Goal: Information Seeking & Learning: Learn about a topic

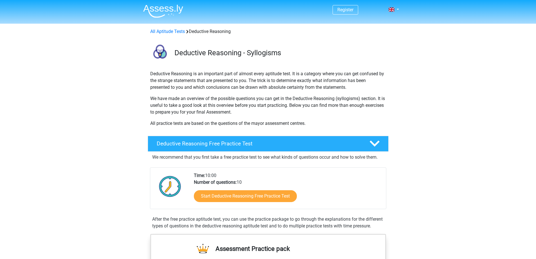
scroll to position [141, 0]
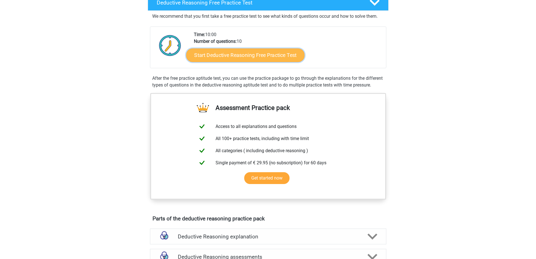
click at [244, 54] on link "Start Deductive Reasoning Free Practice Test" at bounding box center [245, 55] width 119 height 14
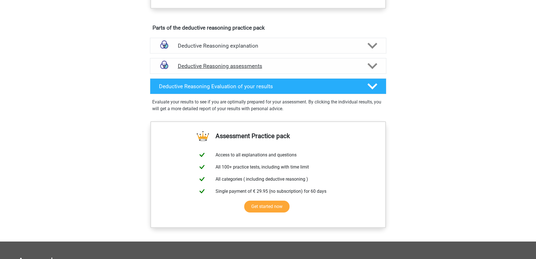
scroll to position [281, 0]
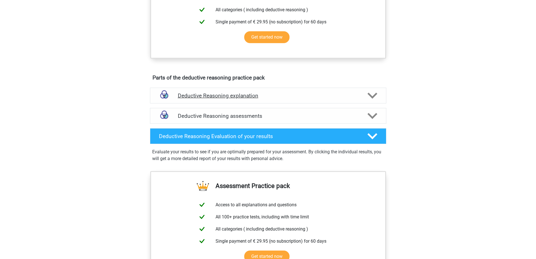
click at [294, 99] on h4 "Deductive Reasoning explanation" at bounding box center [268, 95] width 181 height 6
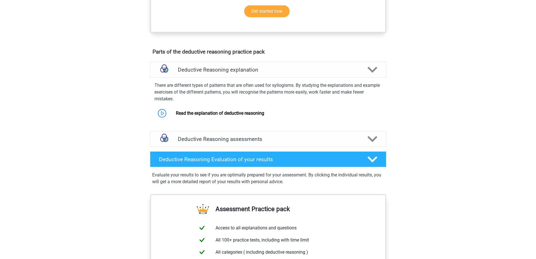
scroll to position [310, 0]
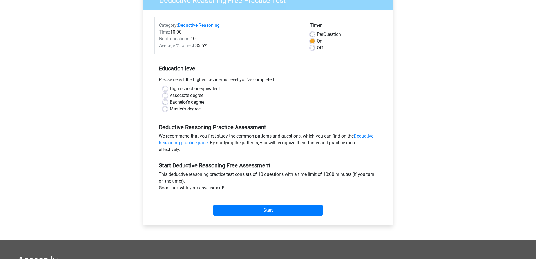
scroll to position [56, 0]
click at [188, 108] on label "Master's degree" at bounding box center [185, 108] width 31 height 7
click at [167, 108] on input "Master's degree" at bounding box center [165, 108] width 5 height 6
radio input "true"
click at [270, 210] on input "Start" at bounding box center [267, 209] width 109 height 11
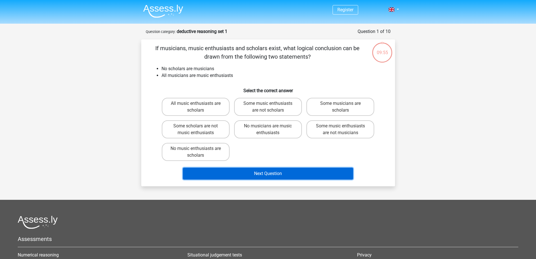
click at [265, 173] on button "Next Question" at bounding box center [268, 173] width 170 height 12
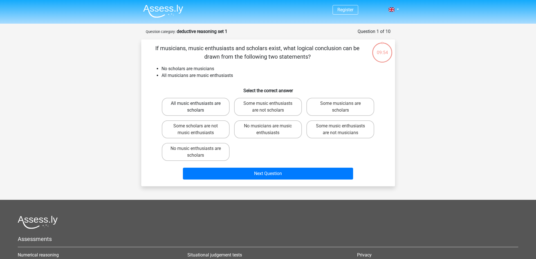
click at [194, 106] on label "All music enthusiasts are scholars" at bounding box center [196, 107] width 68 height 18
click at [196, 106] on input "All music enthusiasts are scholars" at bounding box center [198, 105] width 4 height 4
radio input "true"
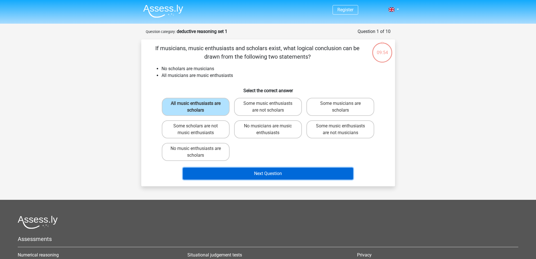
click at [272, 168] on button "Next Question" at bounding box center [268, 173] width 170 height 12
click at [274, 173] on button "Next Question" at bounding box center [268, 173] width 170 height 12
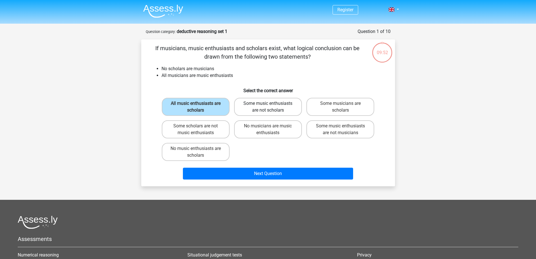
click at [263, 104] on label "Some music enthusiasts are not scholars" at bounding box center [268, 107] width 68 height 18
click at [268, 104] on input "Some music enthusiasts are not scholars" at bounding box center [270, 105] width 4 height 4
radio input "true"
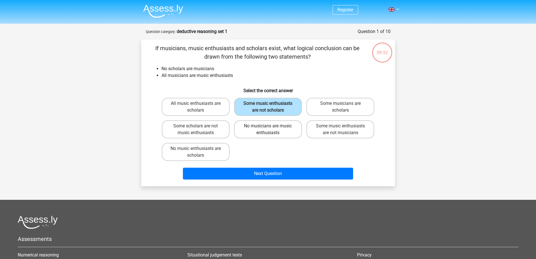
click at [273, 132] on label "No musicians are music enthusiasts" at bounding box center [268, 129] width 68 height 18
click at [272, 129] on input "No musicians are music enthusiasts" at bounding box center [270, 128] width 4 height 4
radio input "true"
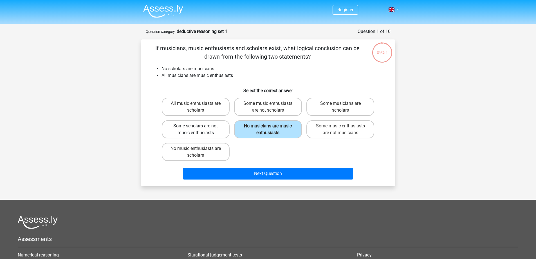
click at [204, 131] on label "Some scholars are not music enthusiasts" at bounding box center [196, 129] width 68 height 18
click at [199, 129] on input "Some scholars are not music enthusiasts" at bounding box center [198, 128] width 4 height 4
radio input "true"
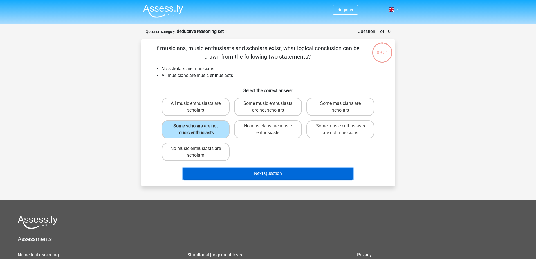
click at [239, 173] on button "Next Question" at bounding box center [268, 173] width 170 height 12
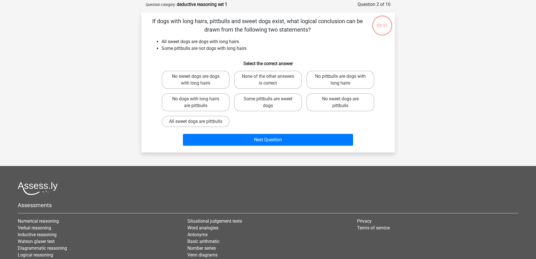
scroll to position [28, 0]
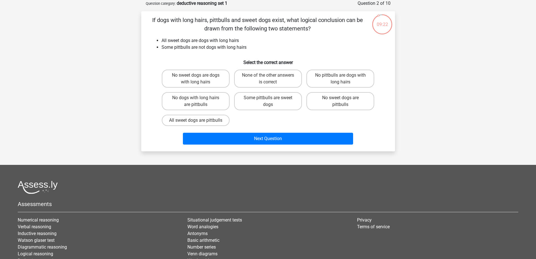
click at [205, 39] on li "All sweet dogs are dogs with long hairs" at bounding box center [274, 40] width 225 height 7
click at [267, 74] on label "None of the other answers is correct" at bounding box center [268, 79] width 68 height 18
click at [268, 75] on input "None of the other answers is correct" at bounding box center [270, 77] width 4 height 4
radio input "true"
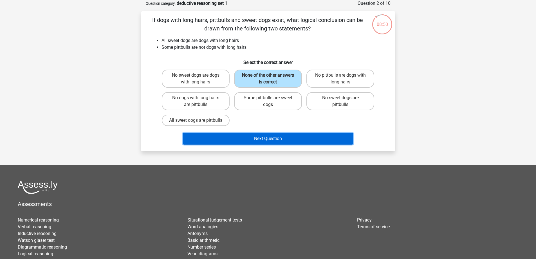
click at [282, 141] on button "Next Question" at bounding box center [268, 139] width 170 height 12
